Goal: Transaction & Acquisition: Purchase product/service

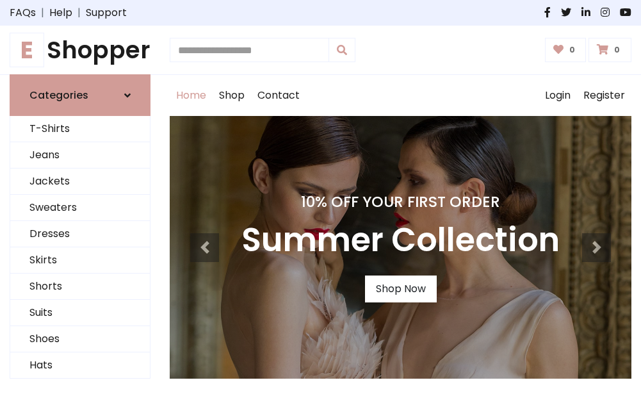
click at [320, 206] on h4 "10% Off Your First Order" at bounding box center [400, 202] width 318 height 18
click at [400, 289] on link "Shop Now" at bounding box center [401, 288] width 72 height 27
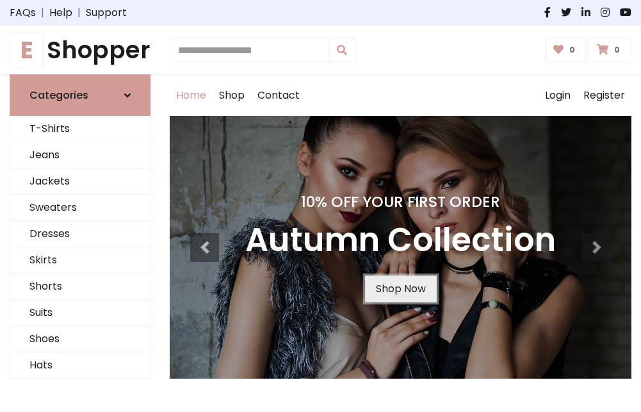
click at [400, 289] on link "Shop Now" at bounding box center [401, 288] width 72 height 27
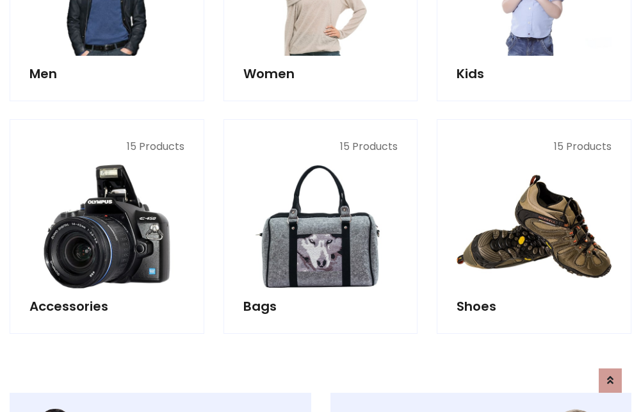
scroll to position [1277, 0]
